Goal: Information Seeking & Learning: Understand process/instructions

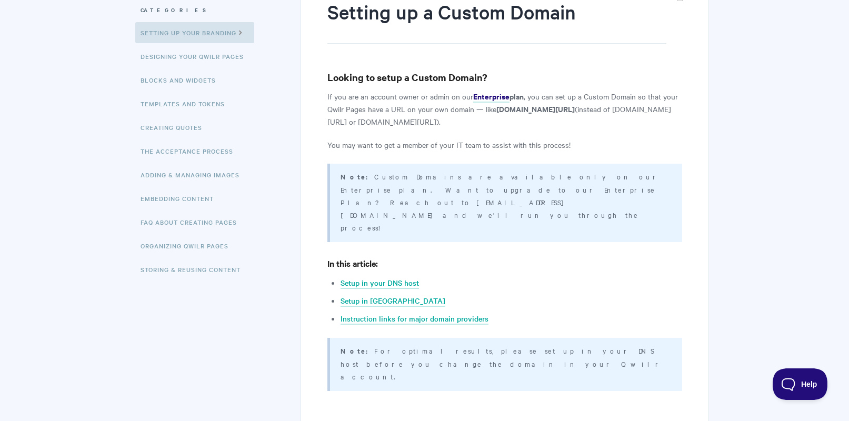
scroll to position [155, 0]
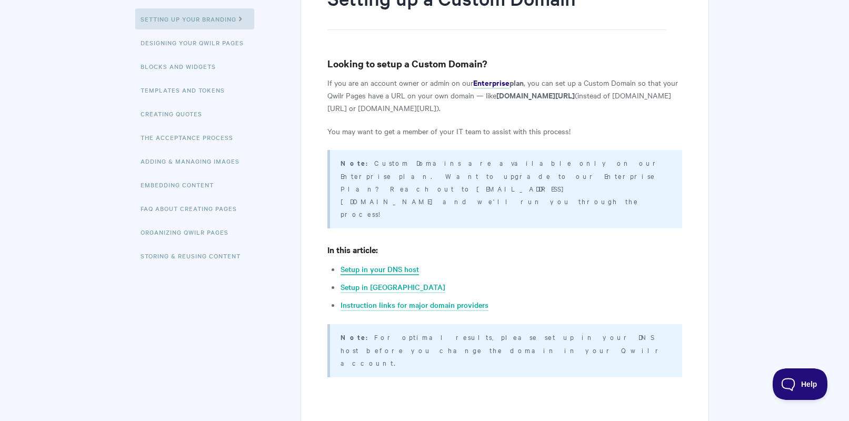
click at [384, 264] on link "Setup in your DNS host" at bounding box center [380, 270] width 78 height 12
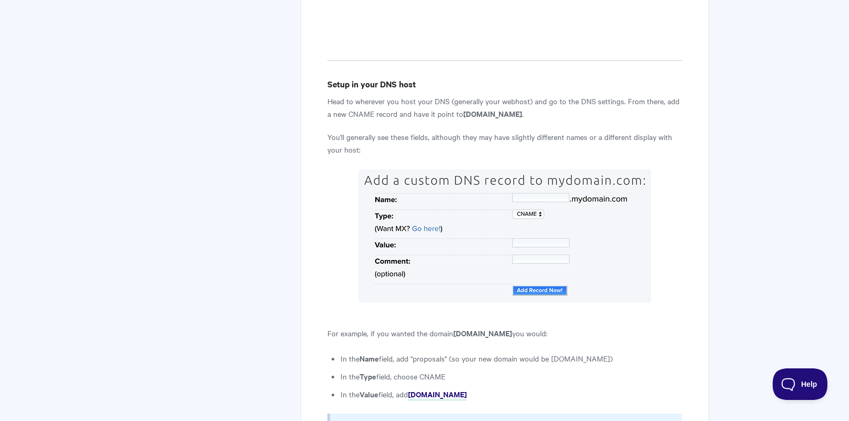
scroll to position [715, 0]
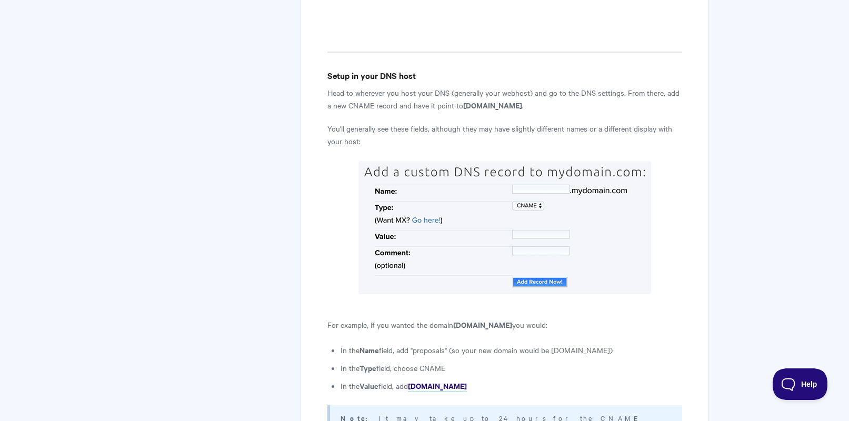
click at [331, 69] on h4 "Setup in your DNS host" at bounding box center [504, 75] width 354 height 13
drag, startPoint x: 329, startPoint y: 12, endPoint x: 552, endPoint y: 323, distance: 382.9
click at [551, 380] on li "In the Value field, add custom-domains.qwilr.com" at bounding box center [511, 386] width 341 height 13
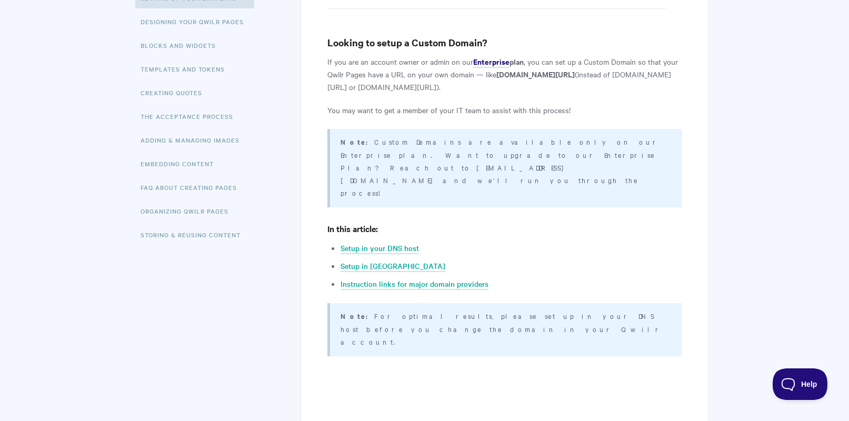
scroll to position [19, 0]
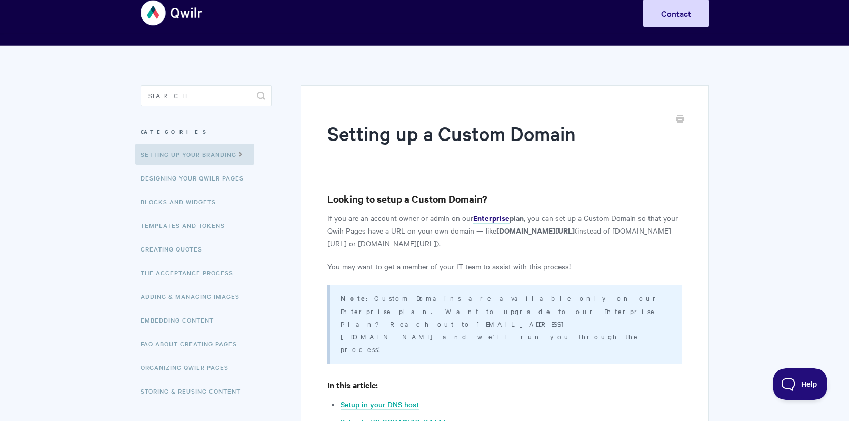
click at [163, 17] on img at bounding box center [172, 12] width 63 height 39
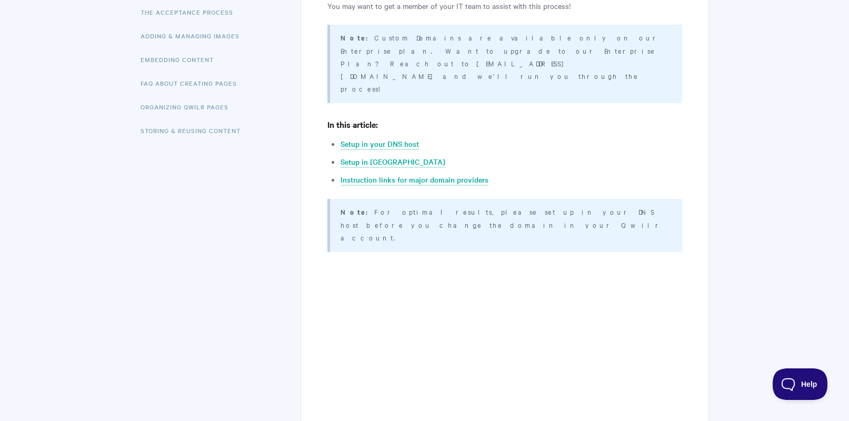
scroll to position [286, 0]
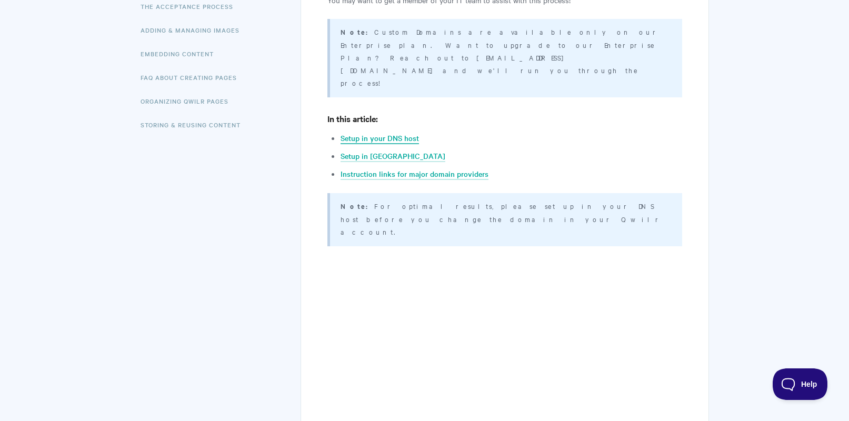
click at [394, 133] on link "Setup in your DNS host" at bounding box center [380, 139] width 78 height 12
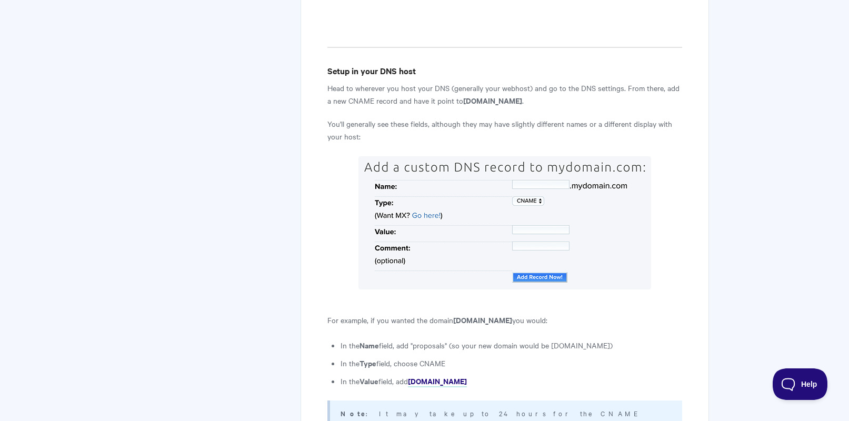
drag, startPoint x: 550, startPoint y: 36, endPoint x: 459, endPoint y: 36, distance: 90.6
click at [459, 82] on p "Head to wherever you host your DNS (generally your webhost) and go to the DNS s…" at bounding box center [504, 94] width 354 height 25
copy strong "[DOMAIN_NAME]"
